Goal: Transaction & Acquisition: Book appointment/travel/reservation

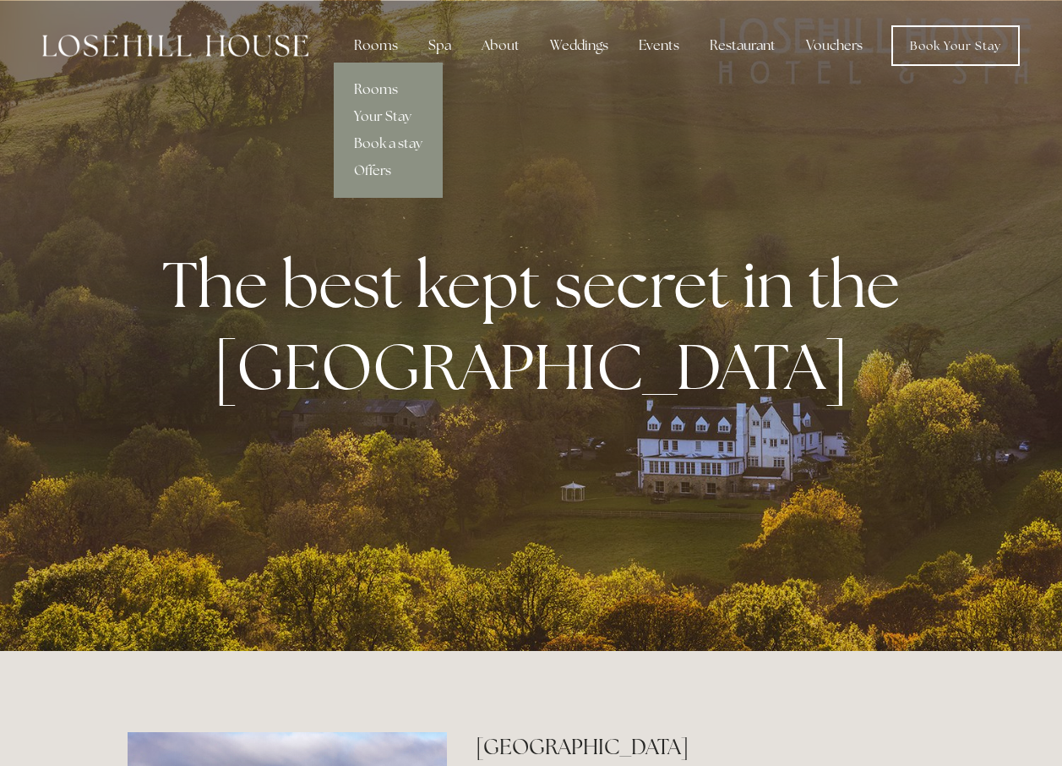
click at [380, 79] on link "Rooms" at bounding box center [388, 89] width 109 height 27
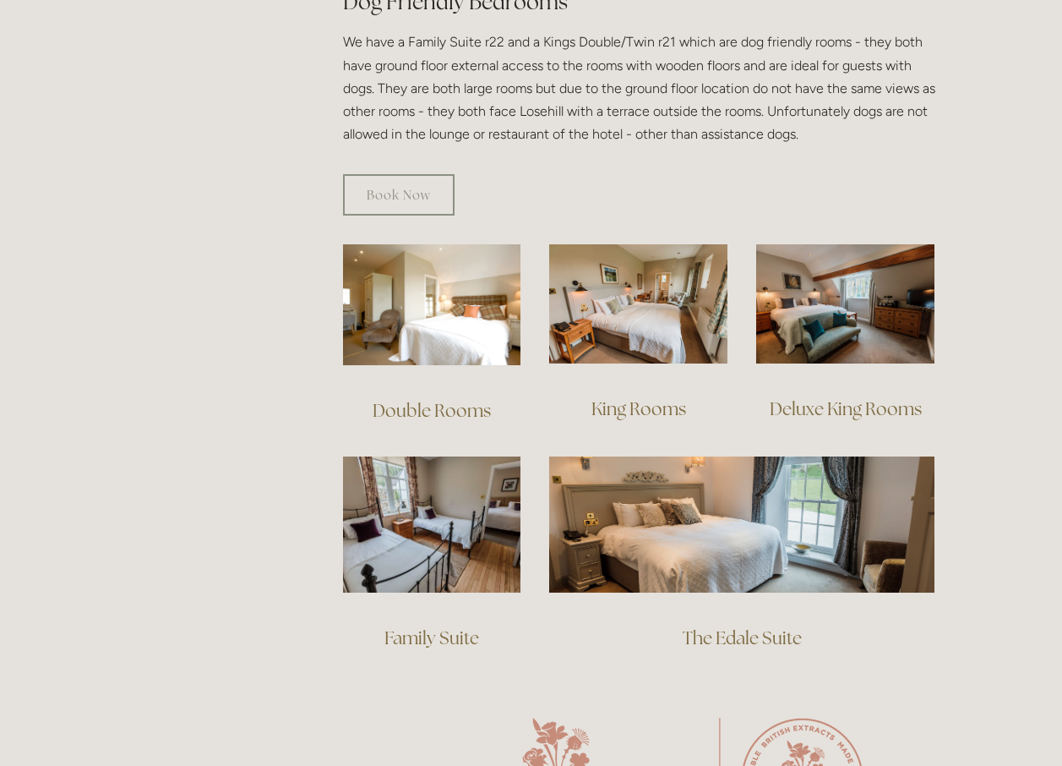
scroll to position [1014, 0]
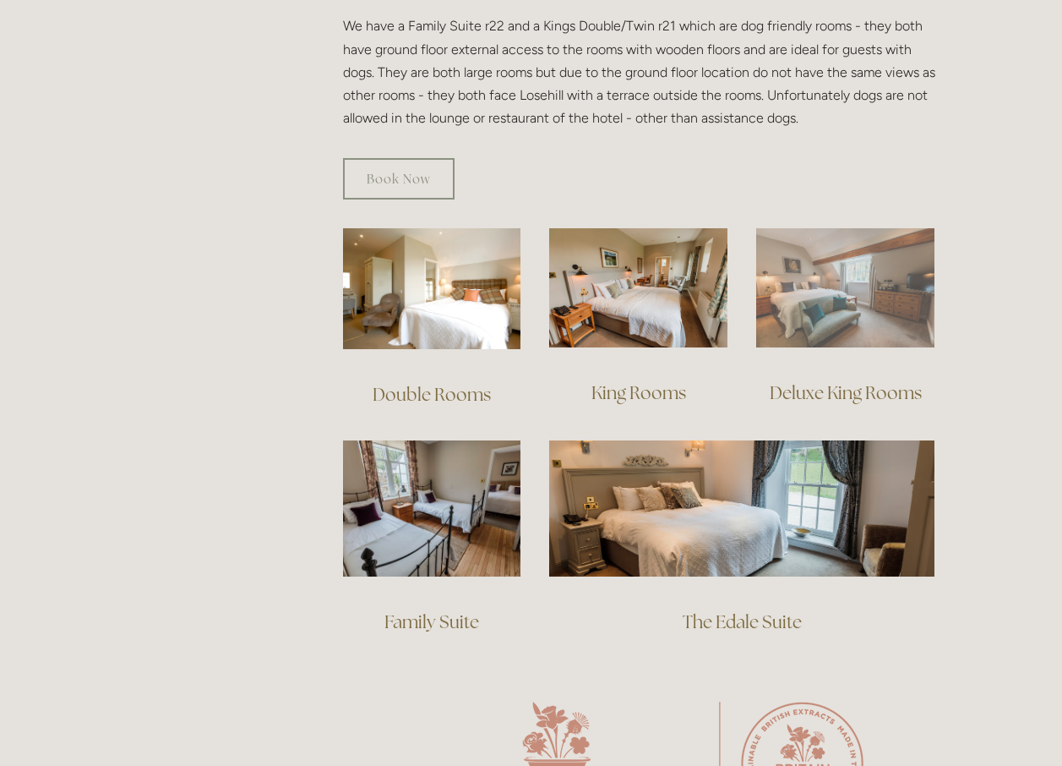
click at [844, 270] on img at bounding box center [846, 287] width 178 height 119
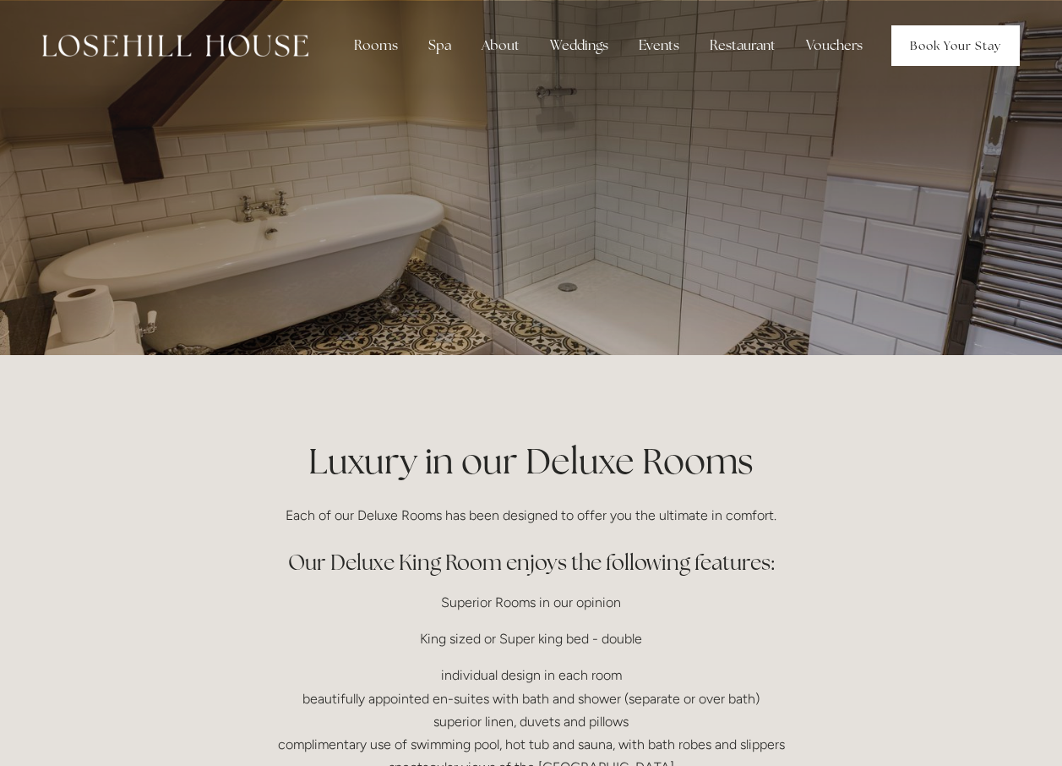
click at [951, 33] on link "Book Your Stay" at bounding box center [956, 45] width 128 height 41
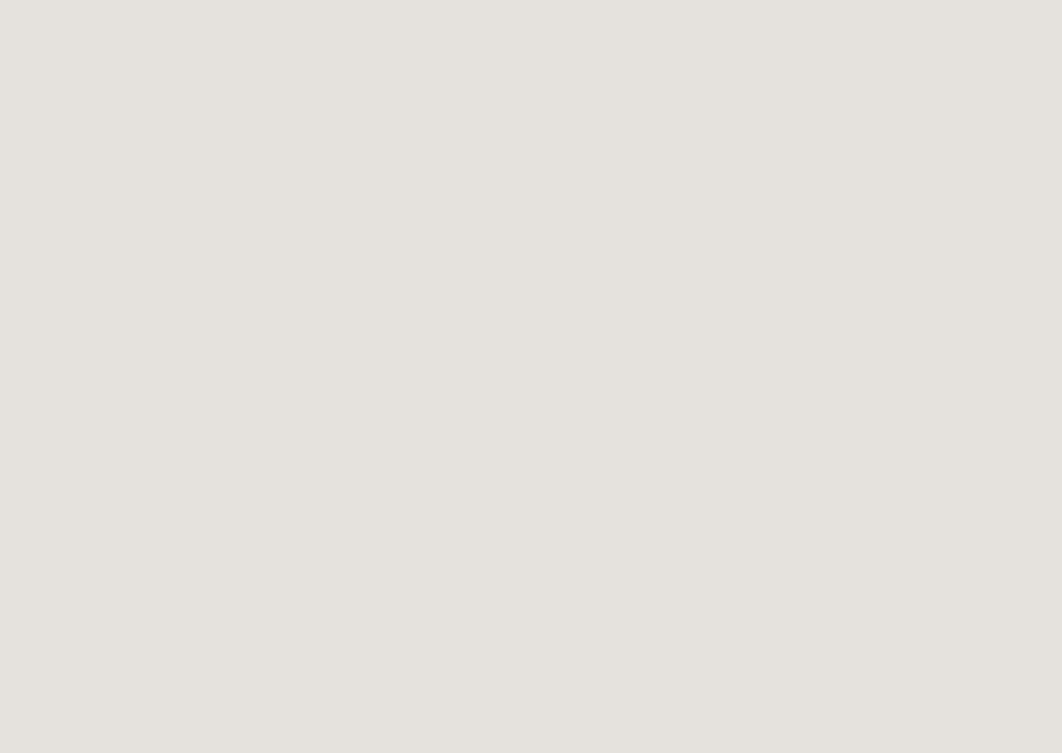
scroll to position [2205, 0]
